Goal: Task Accomplishment & Management: Use online tool/utility

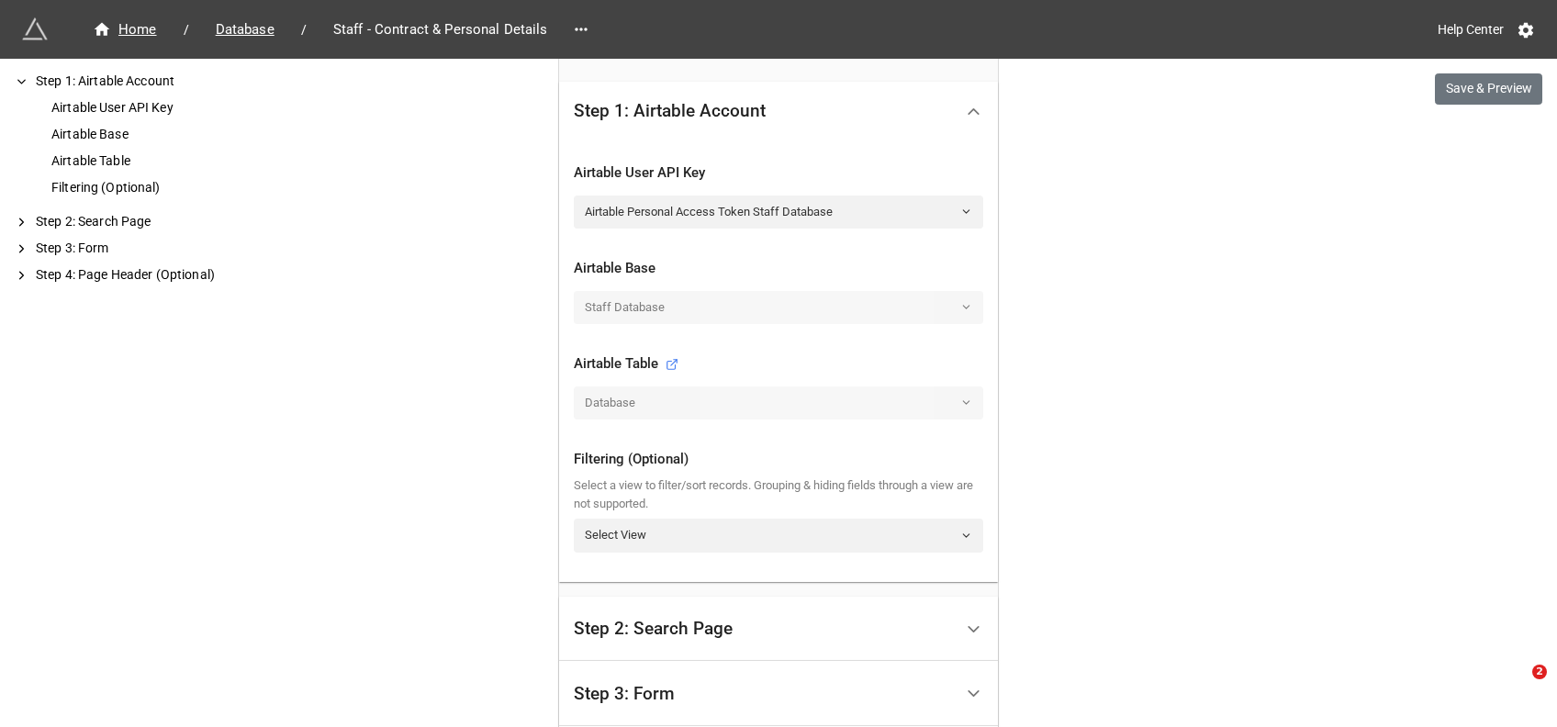
scroll to position [720, 0]
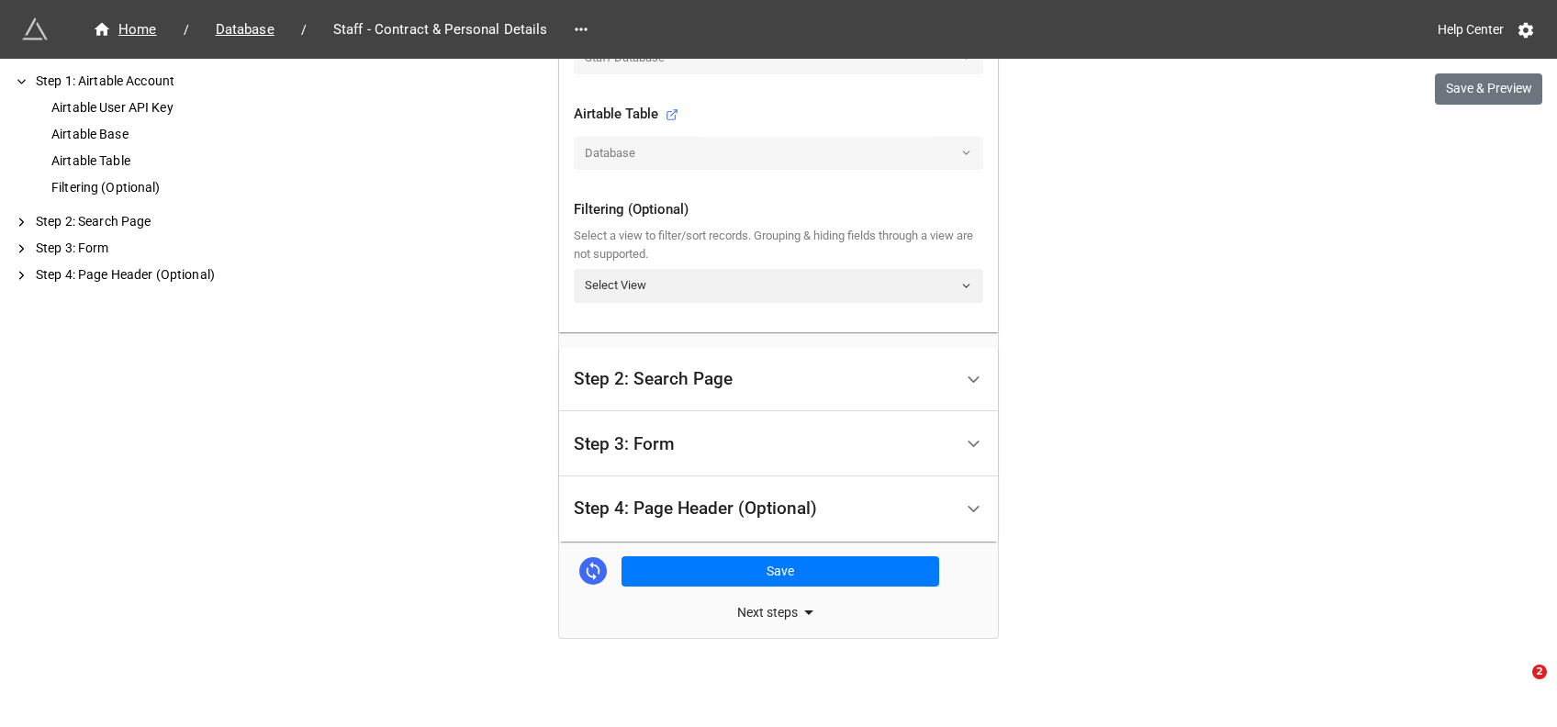
click at [719, 441] on div "Step 3: Form" at bounding box center [763, 443] width 379 height 43
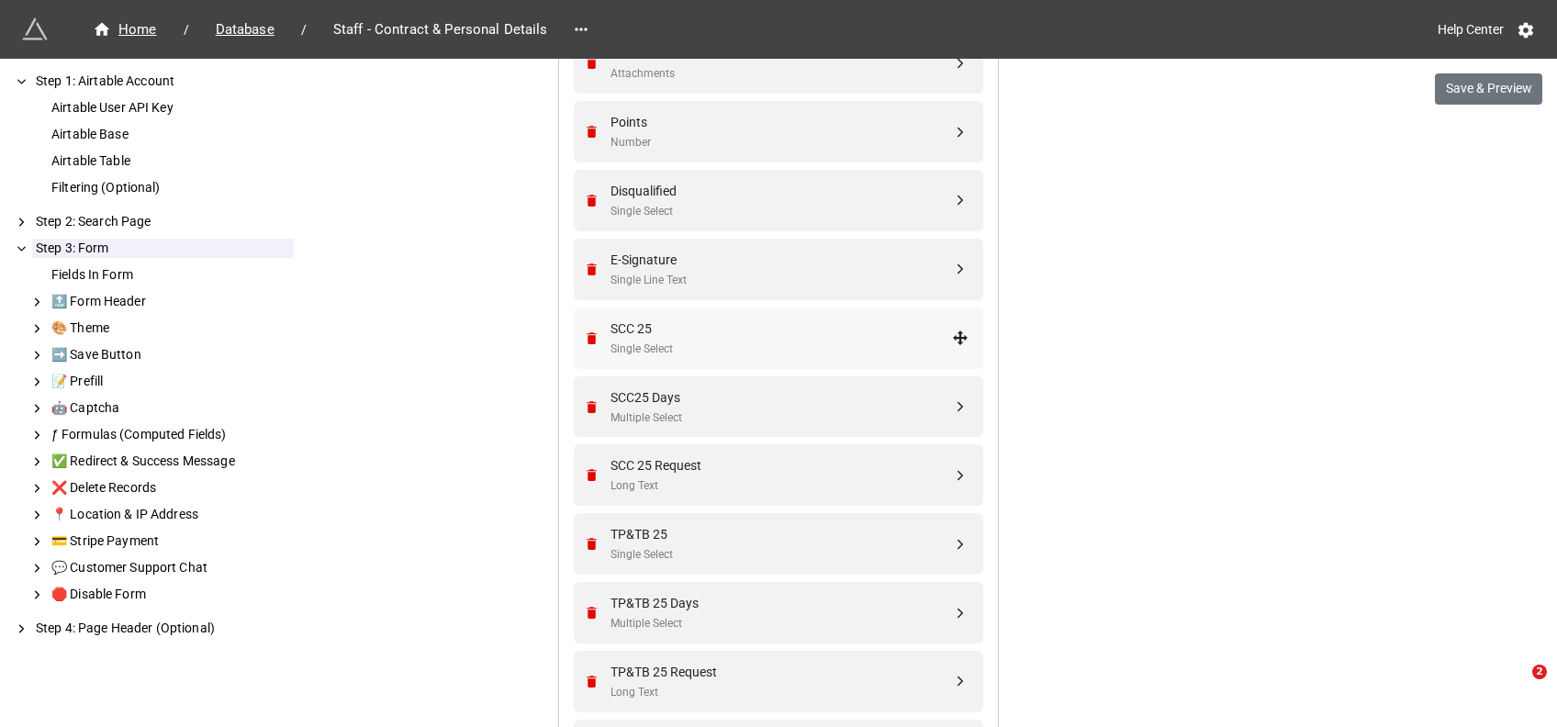
scroll to position [2273, 0]
click at [588, 339] on icon "Remove" at bounding box center [592, 339] width 10 height 12
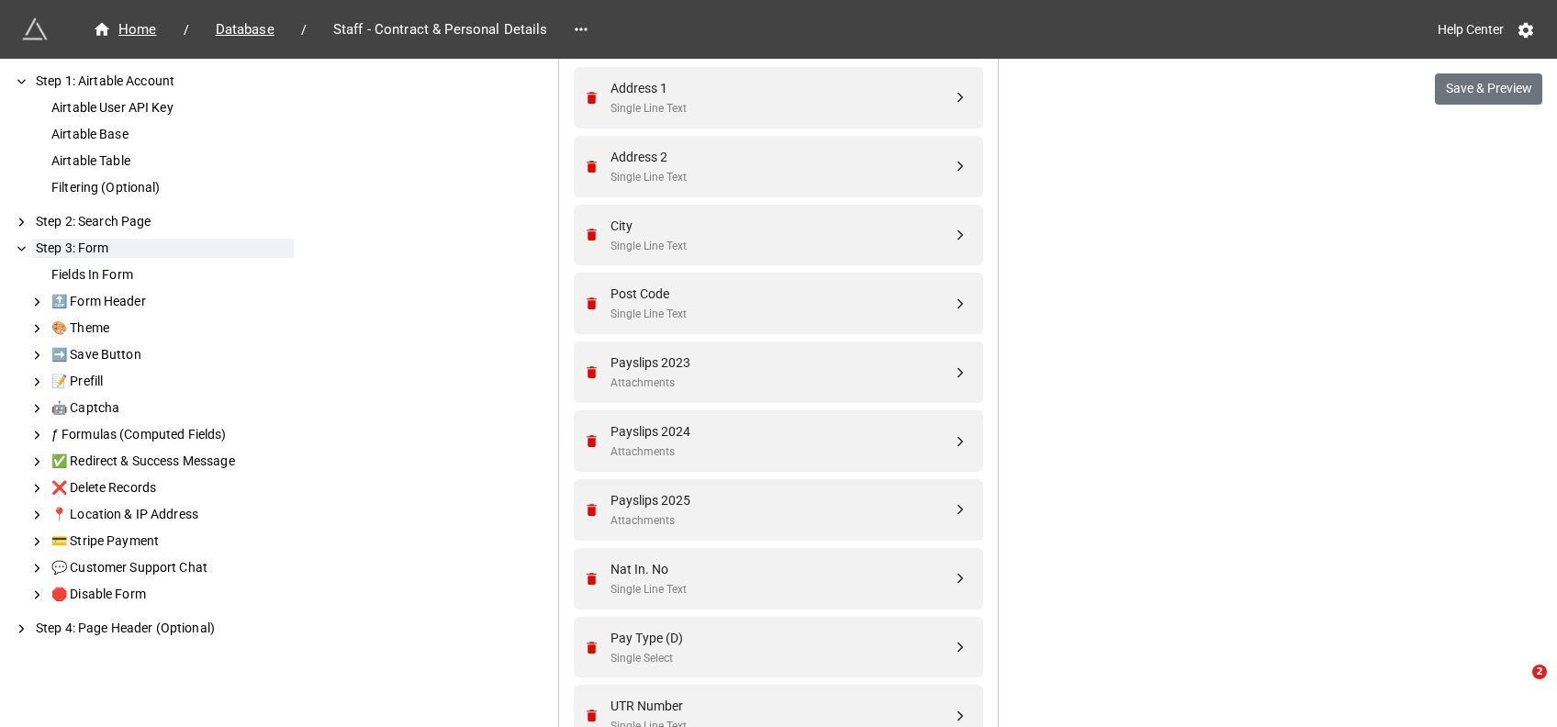
scroll to position [969, 0]
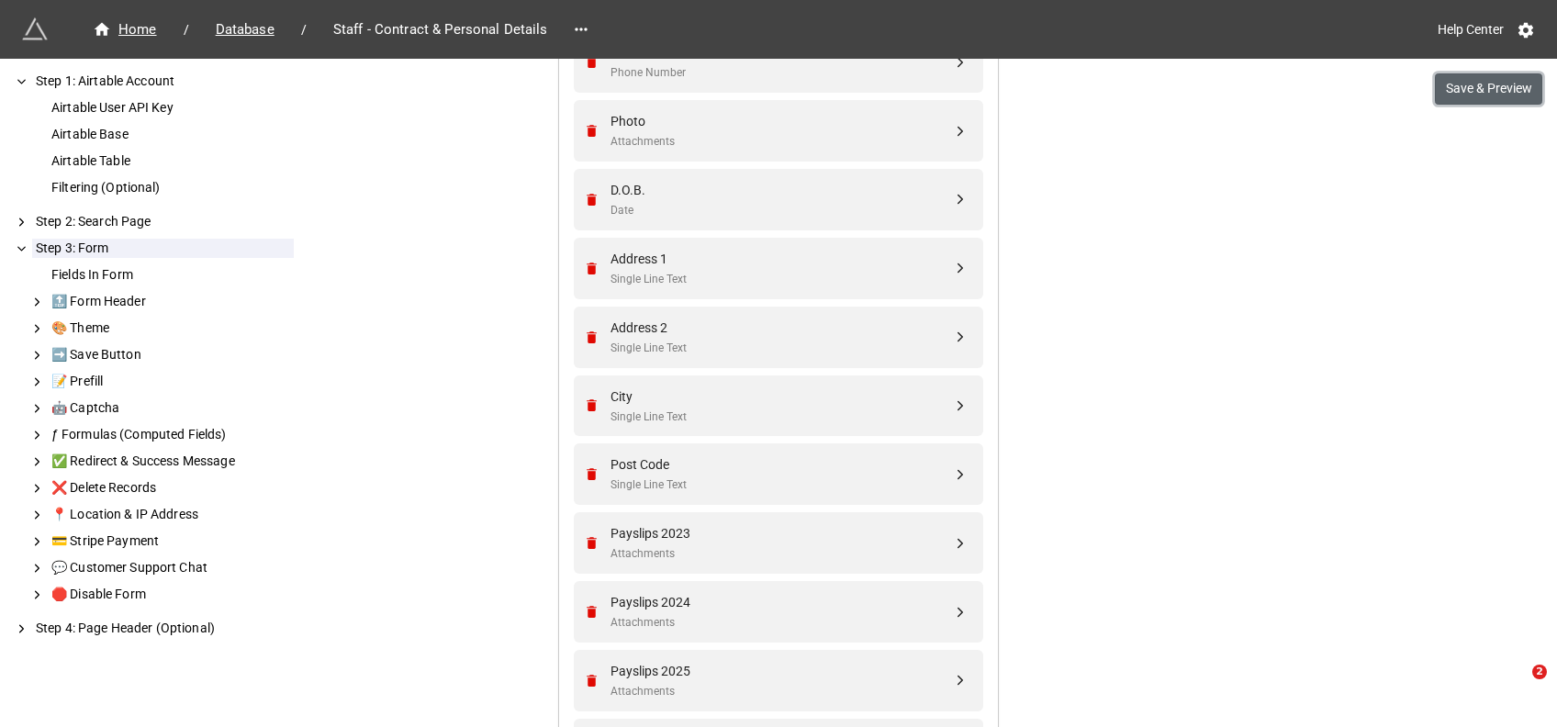
click at [1470, 98] on button "Save & Preview" at bounding box center [1488, 88] width 107 height 31
